Goal: Information Seeking & Learning: Learn about a topic

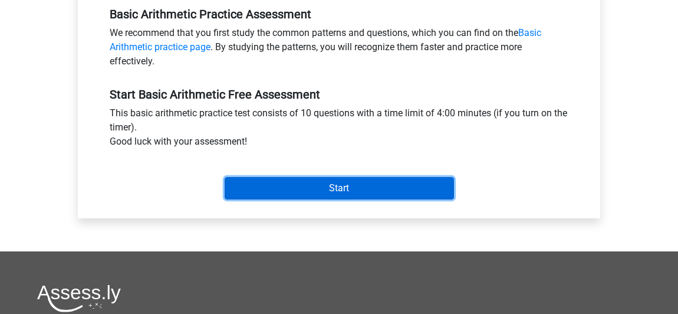
click at [290, 183] on input "Start" at bounding box center [339, 188] width 229 height 22
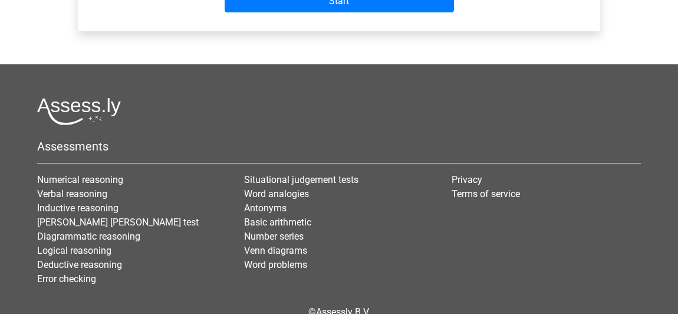
scroll to position [560, 0]
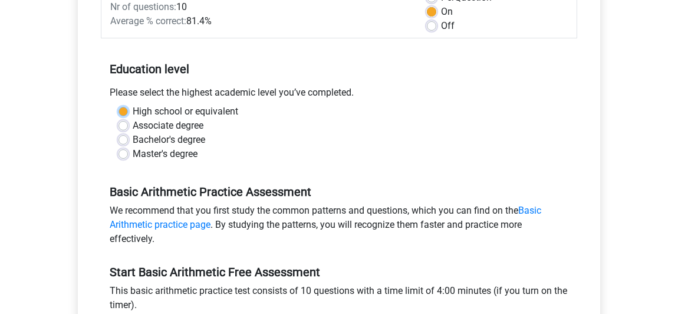
scroll to position [191, 0]
click at [106, 130] on div "High school or equivalent Associate degree Bachelor's degree Master's degree" at bounding box center [339, 133] width 476 height 57
click at [118, 108] on div "High school or equivalent Associate degree Bachelor's degree Master's degree" at bounding box center [339, 133] width 459 height 57
click at [133, 112] on label "High school or equivalent" at bounding box center [186, 112] width 106 height 14
click at [126, 112] on input "High school or equivalent" at bounding box center [122, 111] width 9 height 12
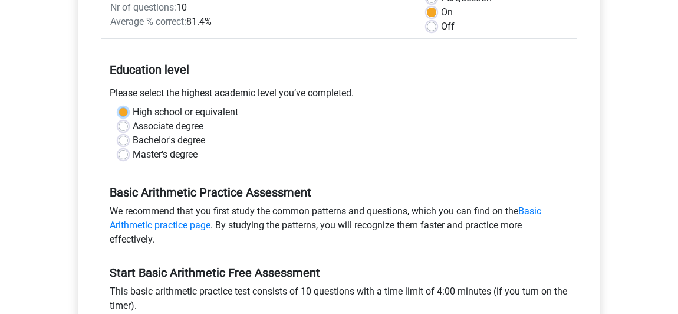
radio input "true"
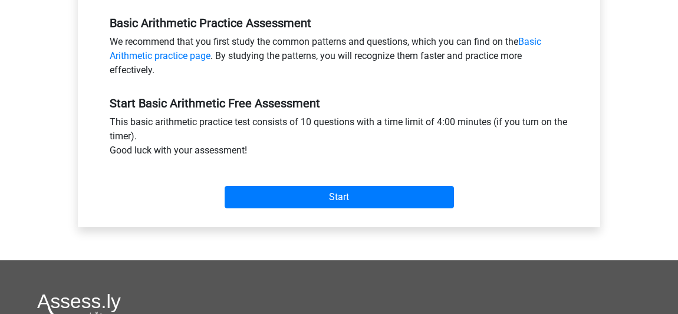
scroll to position [361, 0]
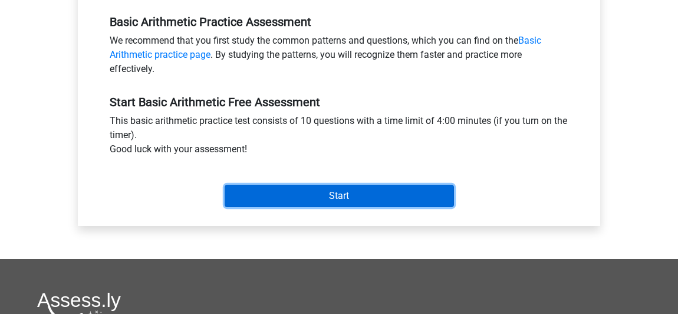
click at [301, 196] on input "Start" at bounding box center [339, 196] width 229 height 22
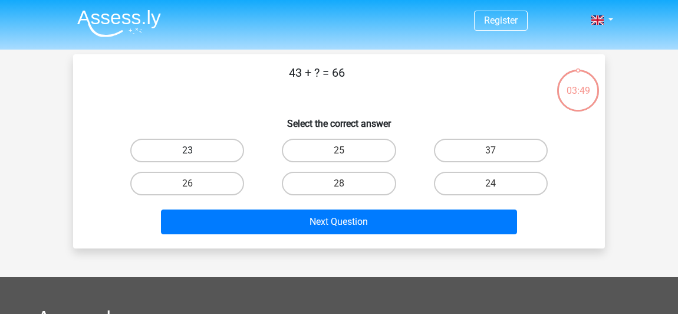
click at [233, 139] on label "23" at bounding box center [187, 151] width 114 height 24
click at [195, 150] on input "23" at bounding box center [191, 154] width 8 height 8
radio input "true"
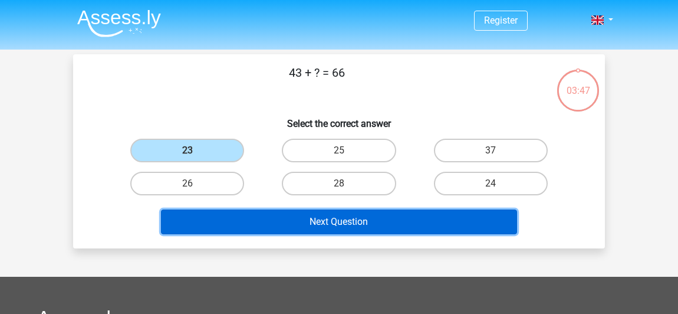
click at [306, 217] on button "Next Question" at bounding box center [339, 221] width 357 height 25
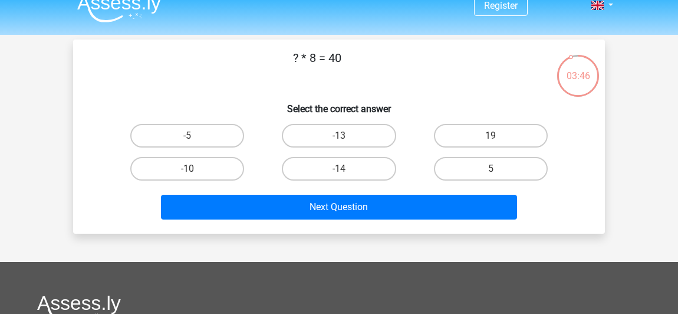
scroll to position [14, 0]
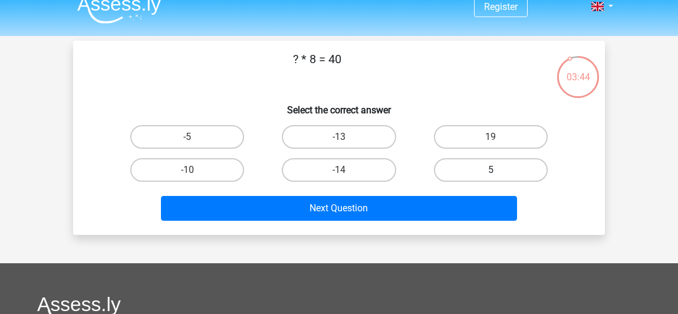
click at [487, 172] on label "5" at bounding box center [491, 170] width 114 height 24
click at [490, 172] on input "5" at bounding box center [494, 174] width 8 height 8
radio input "true"
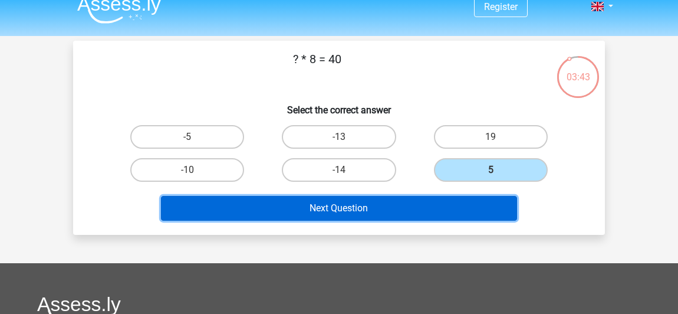
click at [401, 196] on button "Next Question" at bounding box center [339, 208] width 357 height 25
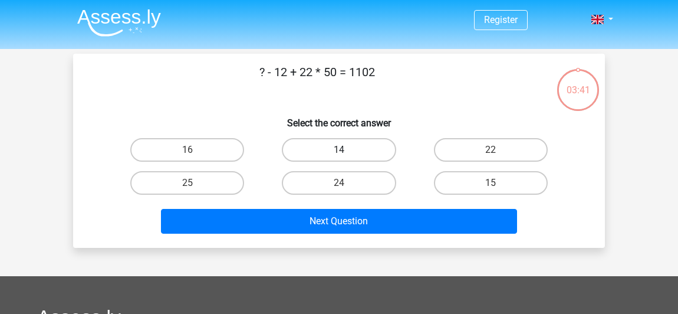
scroll to position [0, 0]
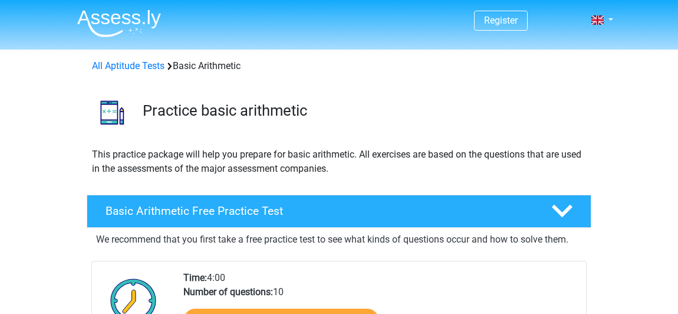
scroll to position [195, 0]
